Goal: Find specific page/section: Find specific page/section

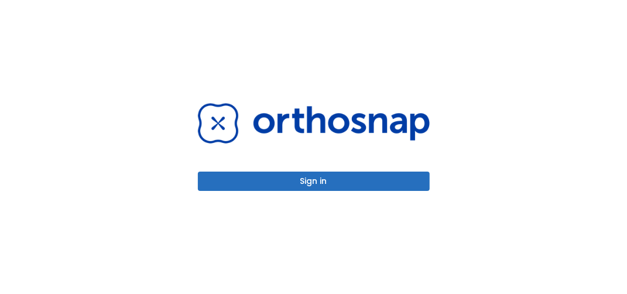
click at [363, 181] on button "Sign in" at bounding box center [314, 180] width 232 height 19
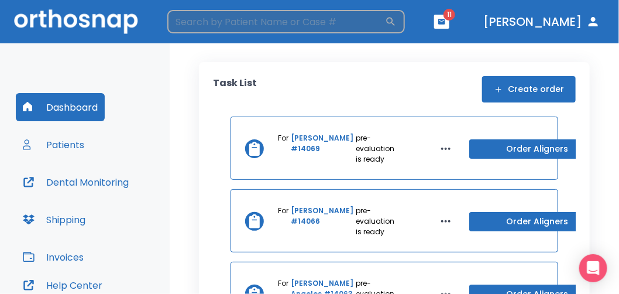
click at [312, 13] on input "search" at bounding box center [276, 21] width 218 height 23
type input "[PERSON_NAME]"
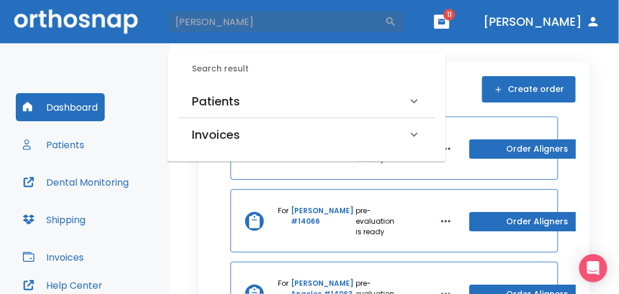
click at [222, 102] on h6 "Patients" at bounding box center [216, 101] width 48 height 19
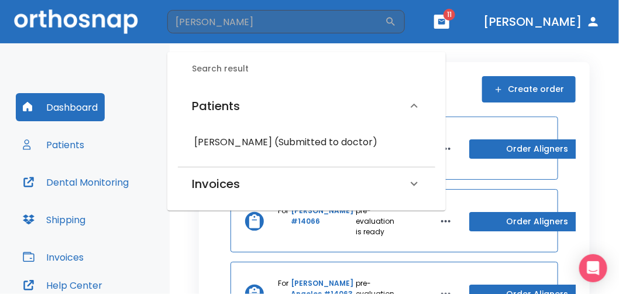
click at [225, 146] on h6 "[PERSON_NAME] (Submitted to doctor)" at bounding box center [306, 142] width 225 height 16
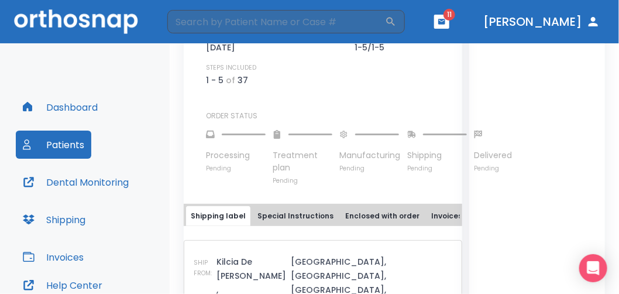
scroll to position [630, 0]
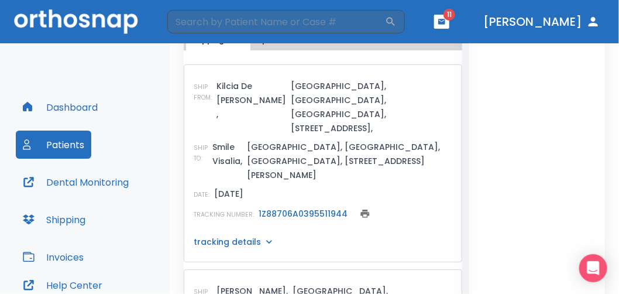
click at [288, 208] on link "1Z88706A0395511944" at bounding box center [303, 214] width 89 height 12
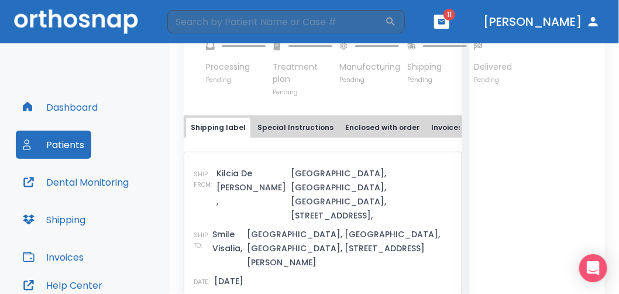
scroll to position [572, 0]
